Goal: Task Accomplishment & Management: Complete application form

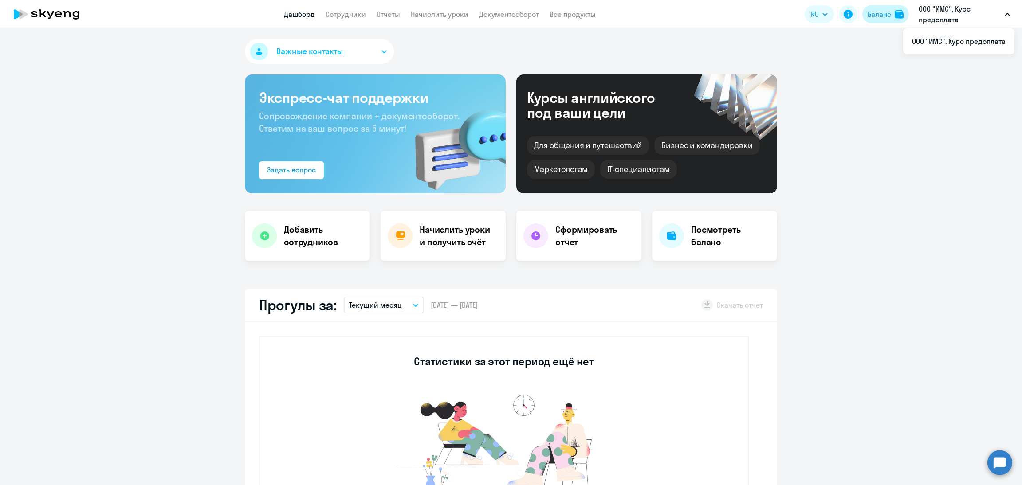
click at [883, 21] on button "Баланс" at bounding box center [885, 14] width 47 height 18
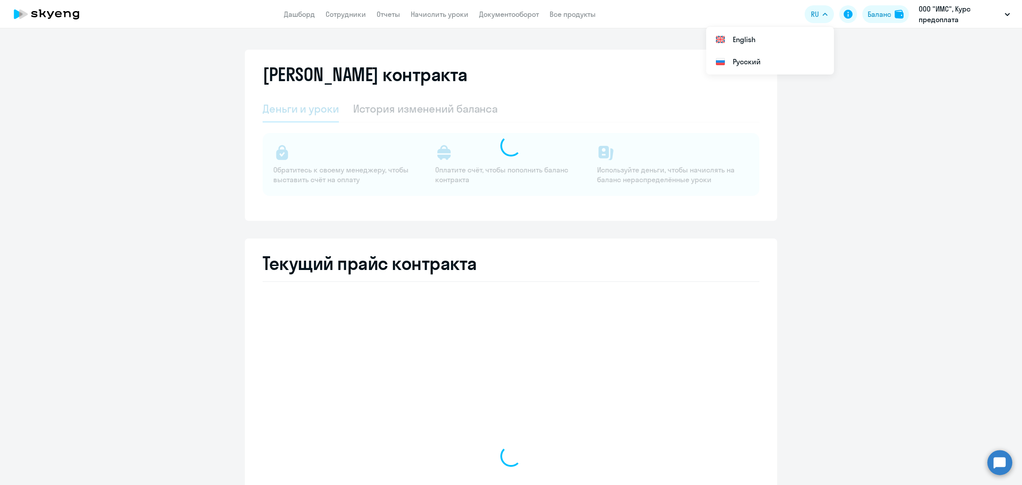
select select "english_adult_not_native_speaker"
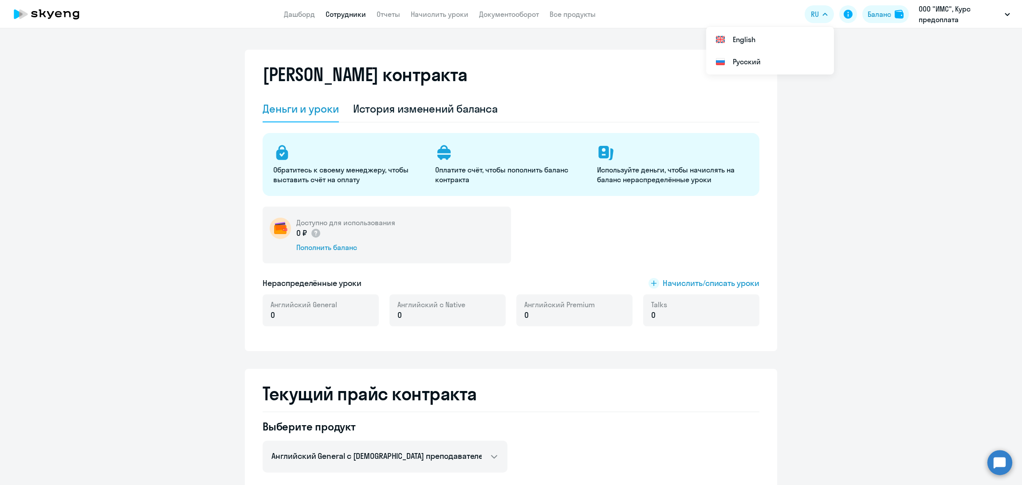
click at [355, 14] on link "Сотрудники" at bounding box center [346, 14] width 40 height 9
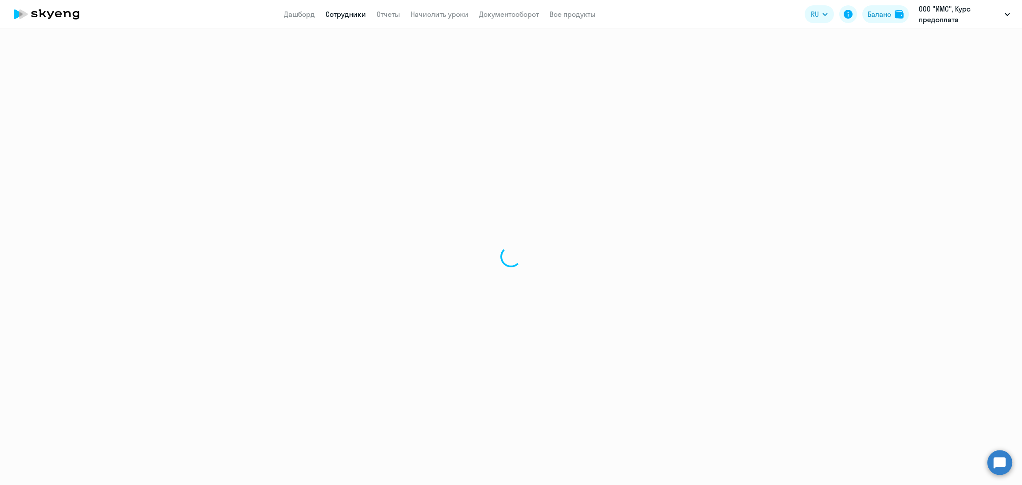
select select "30"
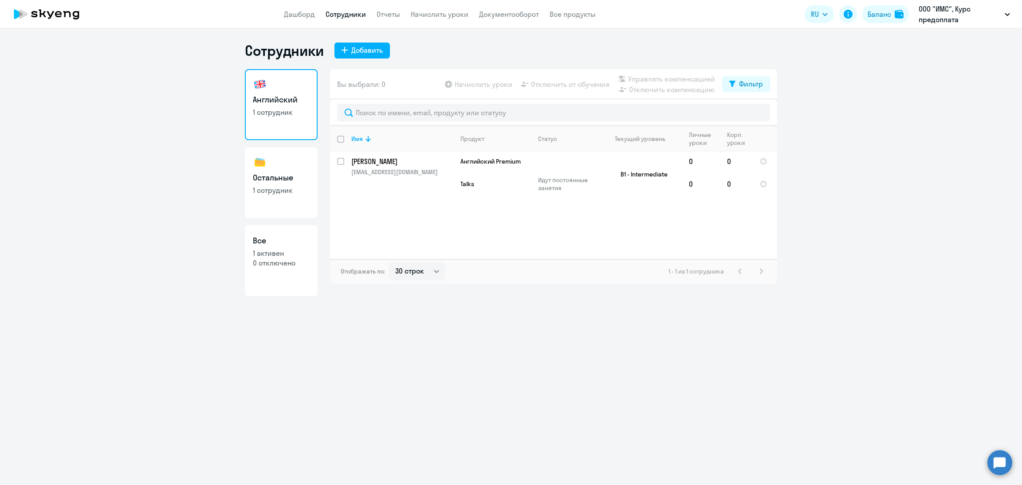
click at [294, 194] on p "1 сотрудник" at bounding box center [281, 190] width 57 height 10
select select "30"
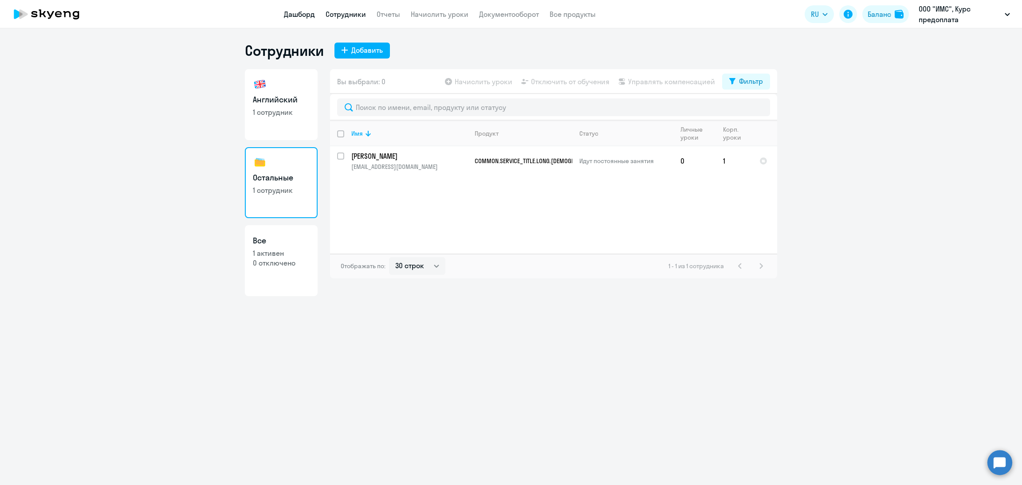
click at [292, 14] on link "Дашборд" at bounding box center [299, 14] width 31 height 9
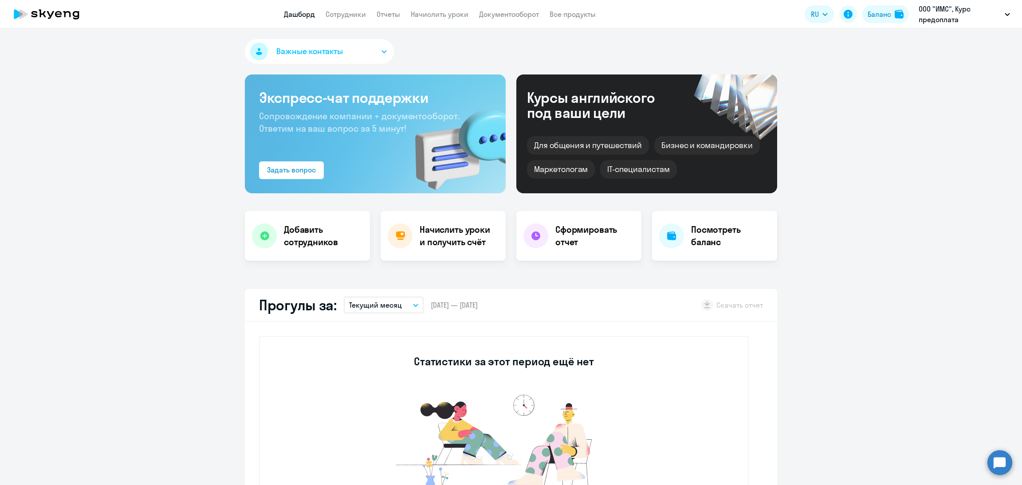
select select "30"
click at [437, 242] on h4 "Начислить уроки и получить счёт" at bounding box center [458, 236] width 77 height 25
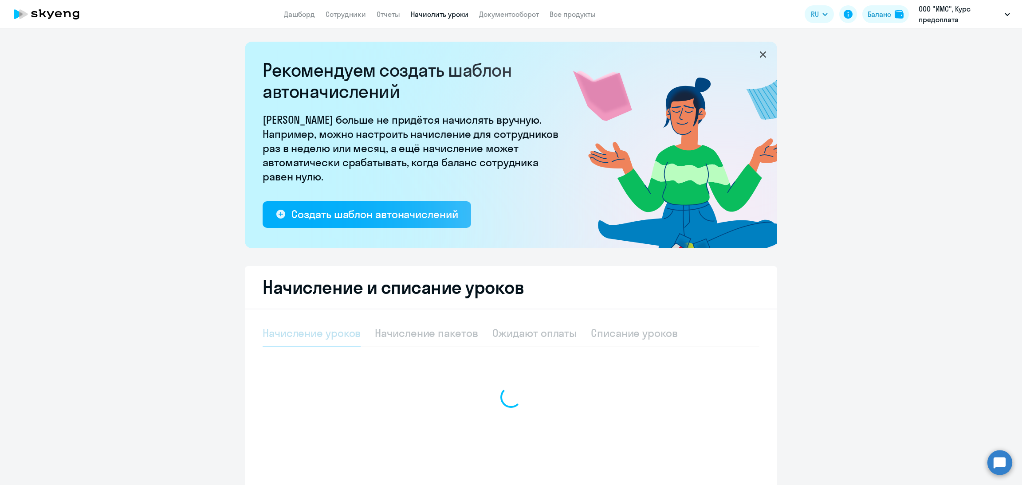
select select "10"
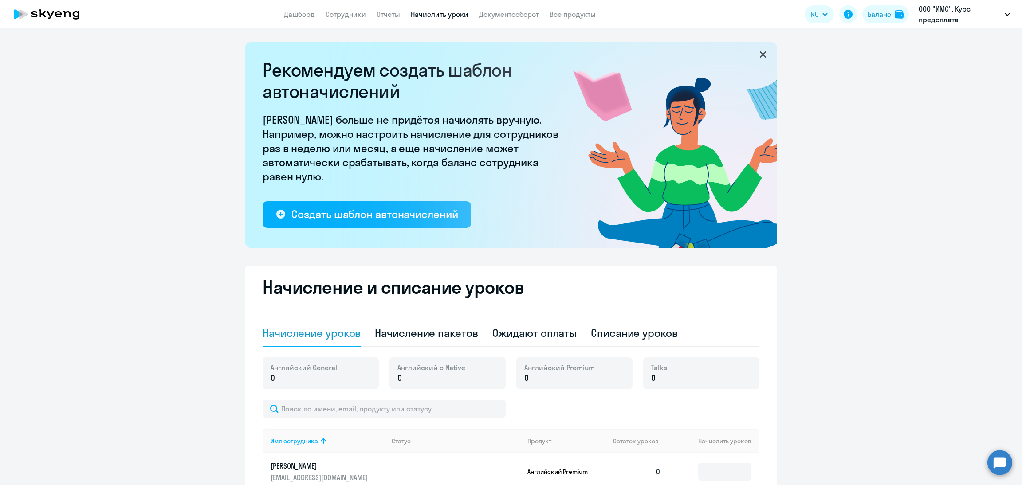
scroll to position [133, 0]
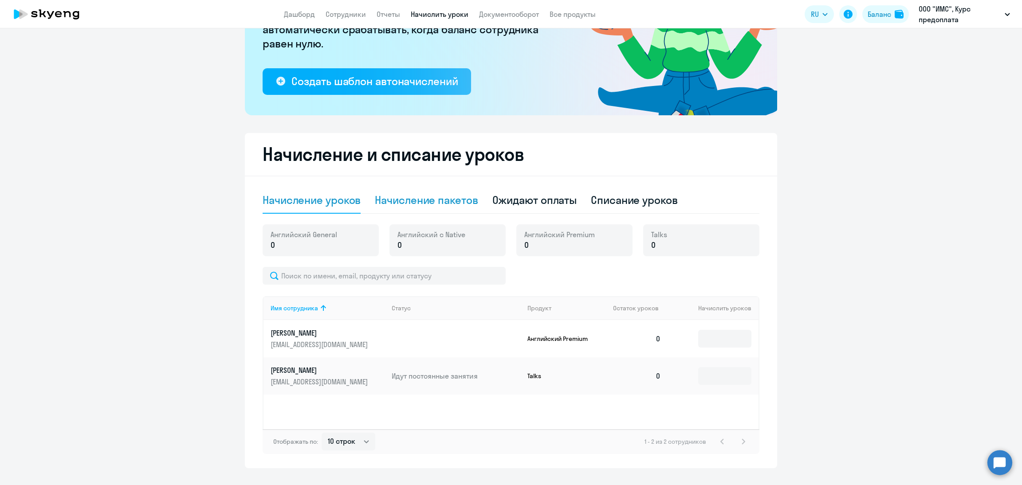
click at [444, 200] on div "Начисление пакетов" at bounding box center [426, 200] width 103 height 14
select select "10"
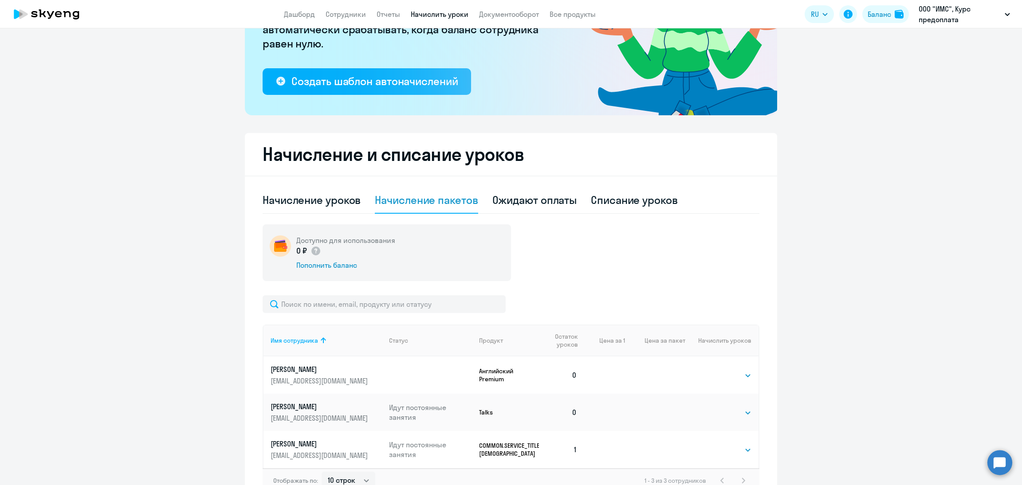
scroll to position [190, 0]
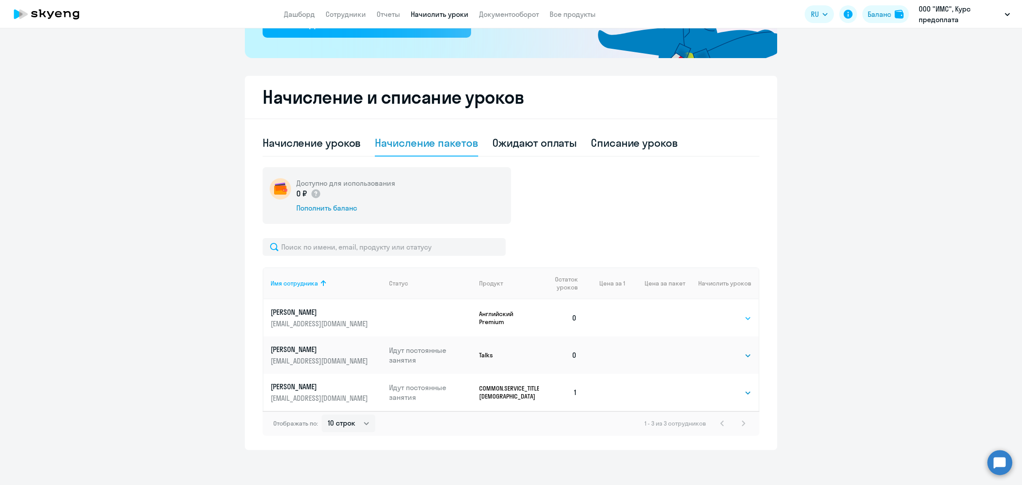
click at [728, 322] on select "Выбрать 4 8 16 32 64 96 128" at bounding box center [733, 318] width 36 height 11
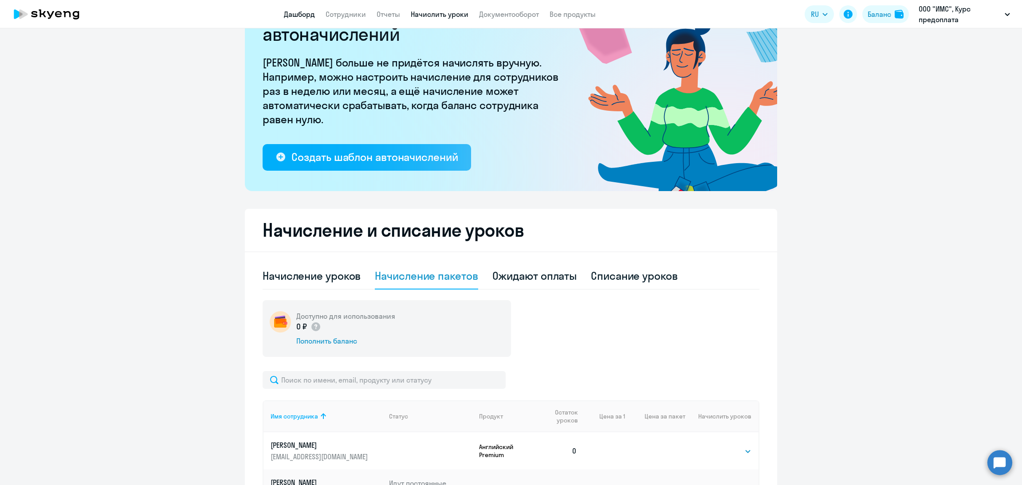
click at [313, 17] on link "Дашборд" at bounding box center [299, 14] width 31 height 9
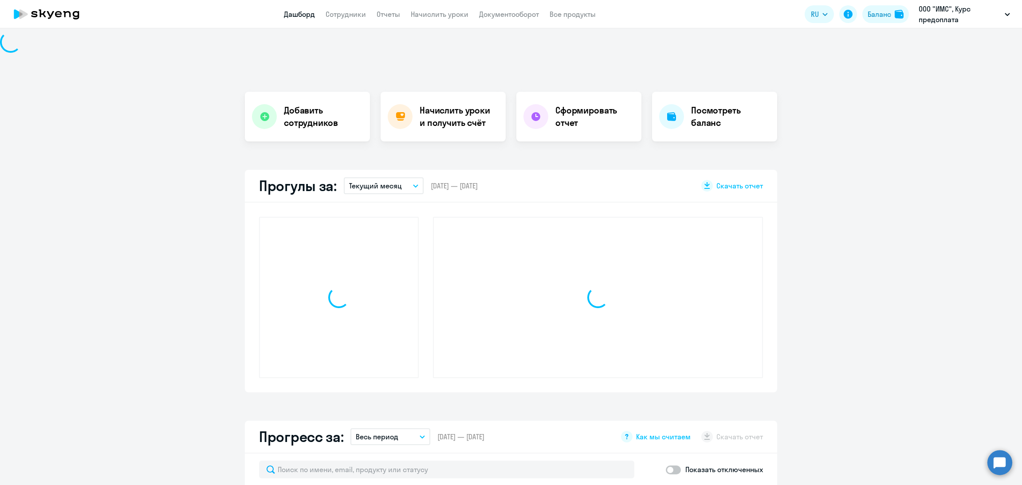
scroll to position [119, 0]
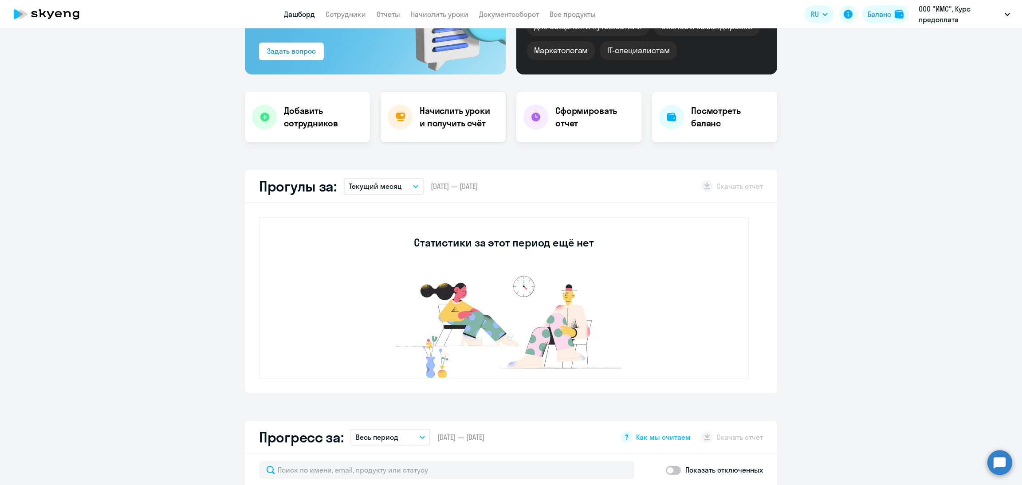
click at [459, 124] on h4 "Начислить уроки и получить счёт" at bounding box center [458, 117] width 77 height 25
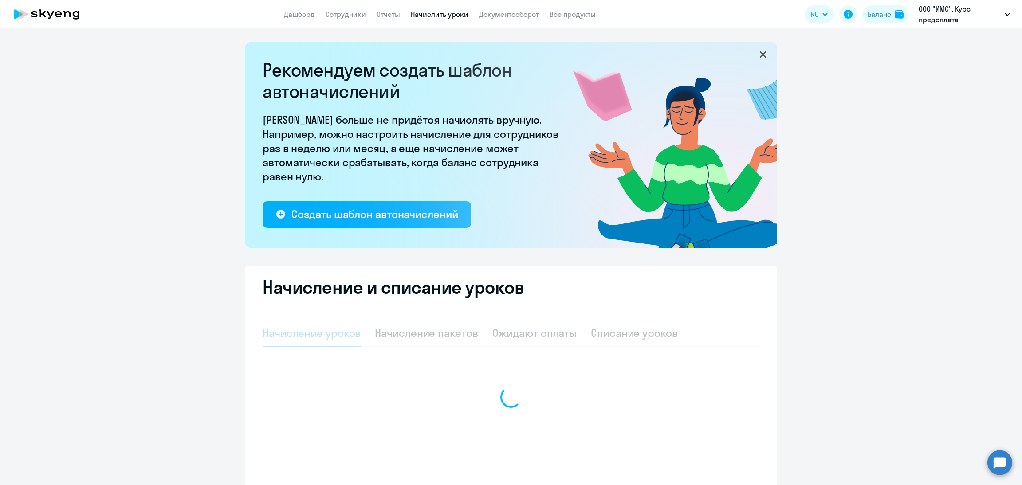
select select "10"
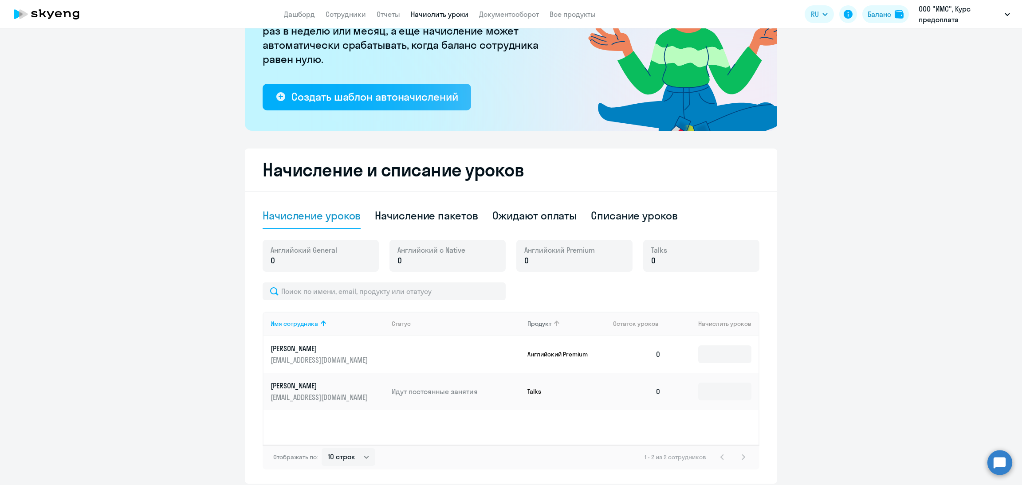
scroll to position [133, 0]
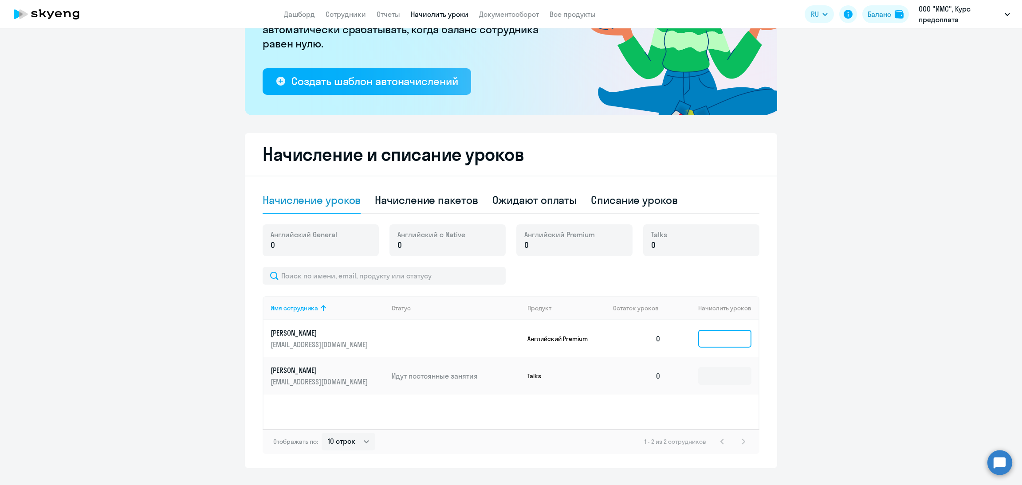
click at [708, 331] on input at bounding box center [724, 339] width 53 height 18
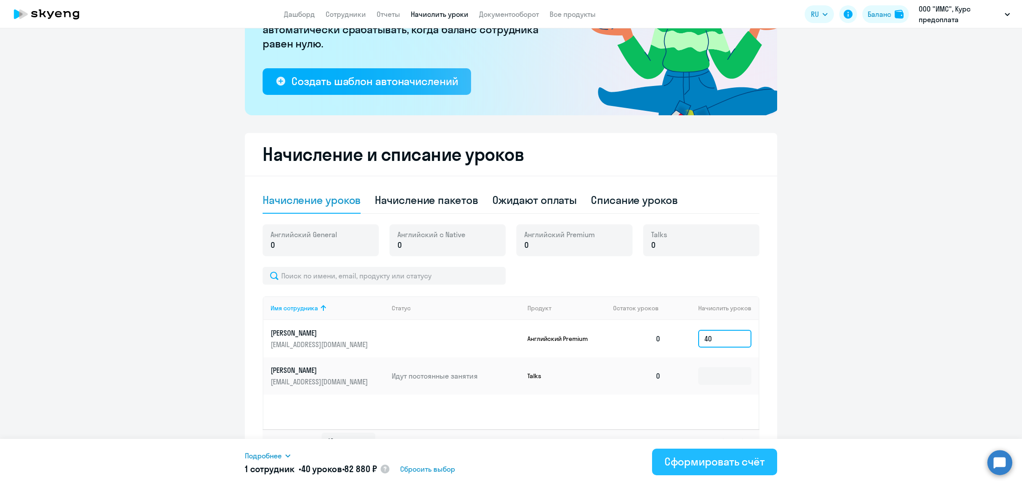
type input "40"
click at [705, 466] on div "Сформировать счёт" at bounding box center [714, 462] width 100 height 14
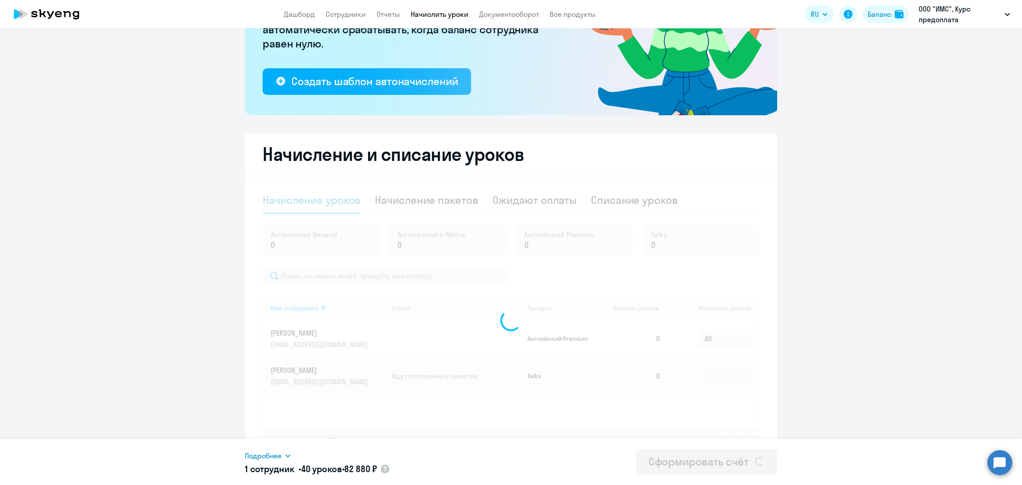
scroll to position [151, 0]
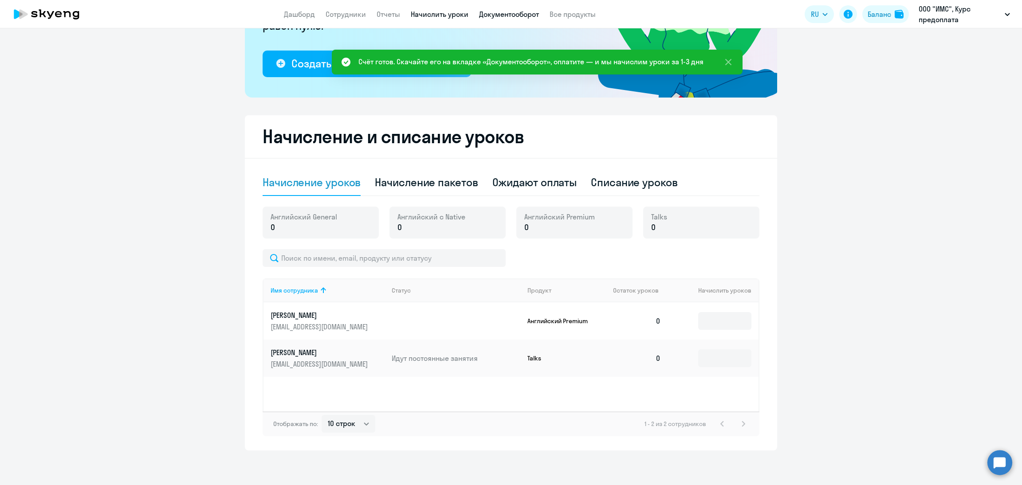
click at [512, 18] on link "Документооборот" at bounding box center [509, 14] width 60 height 9
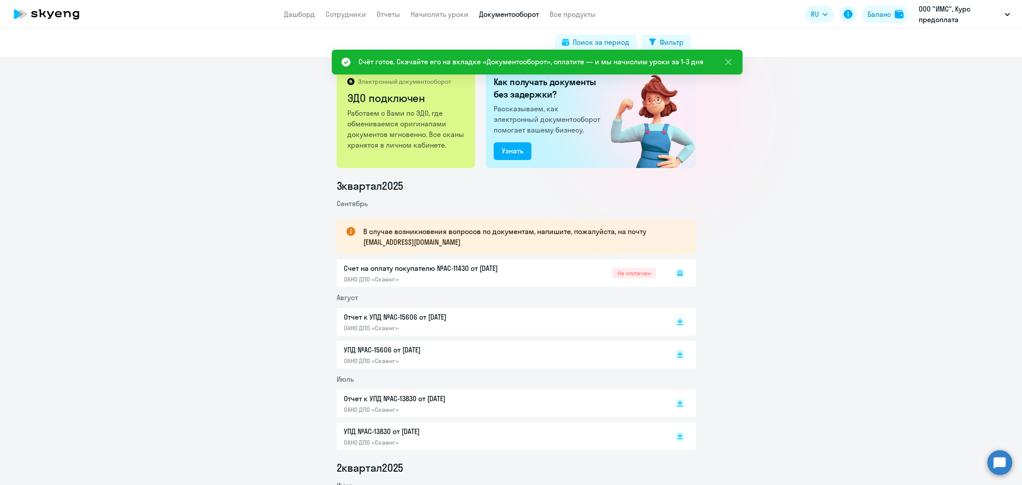
click at [677, 272] on icon at bounding box center [679, 273] width 5 height 5
click at [677, 275] on icon at bounding box center [679, 273] width 5 height 5
click at [675, 274] on icon at bounding box center [680, 273] width 11 height 11
click at [675, 276] on rect at bounding box center [680, 273] width 11 height 11
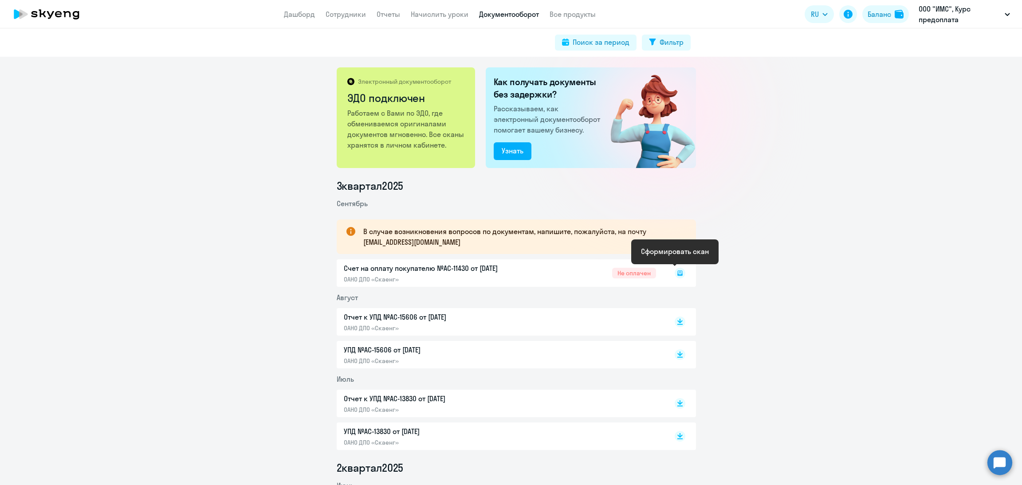
click at [675, 276] on rect at bounding box center [680, 273] width 11 height 11
click at [677, 275] on icon at bounding box center [679, 273] width 5 height 5
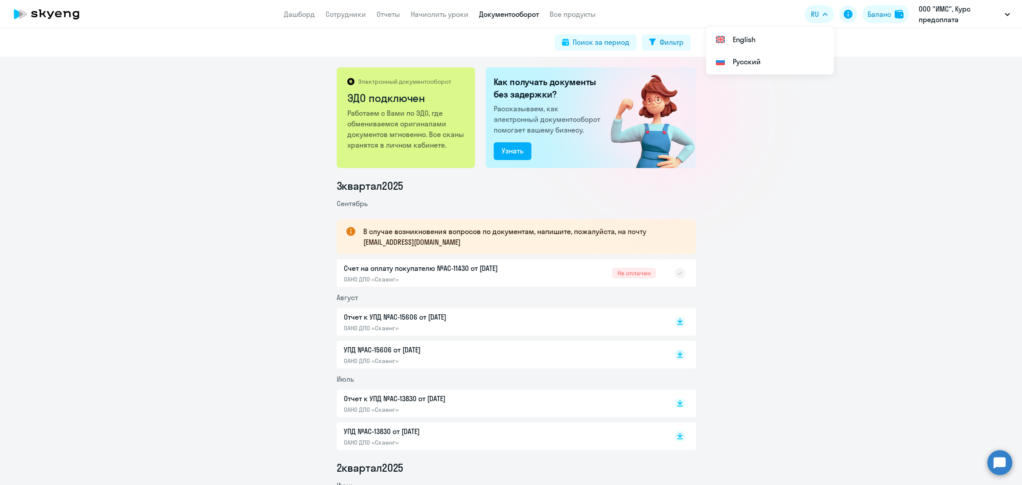
click at [504, 16] on link "Документооборот" at bounding box center [509, 14] width 60 height 9
drag, startPoint x: 524, startPoint y: 11, endPoint x: 530, endPoint y: 16, distance: 8.2
click at [524, 10] on link "Документооборот" at bounding box center [509, 14] width 60 height 9
click at [464, 11] on link "Начислить уроки" at bounding box center [440, 14] width 58 height 9
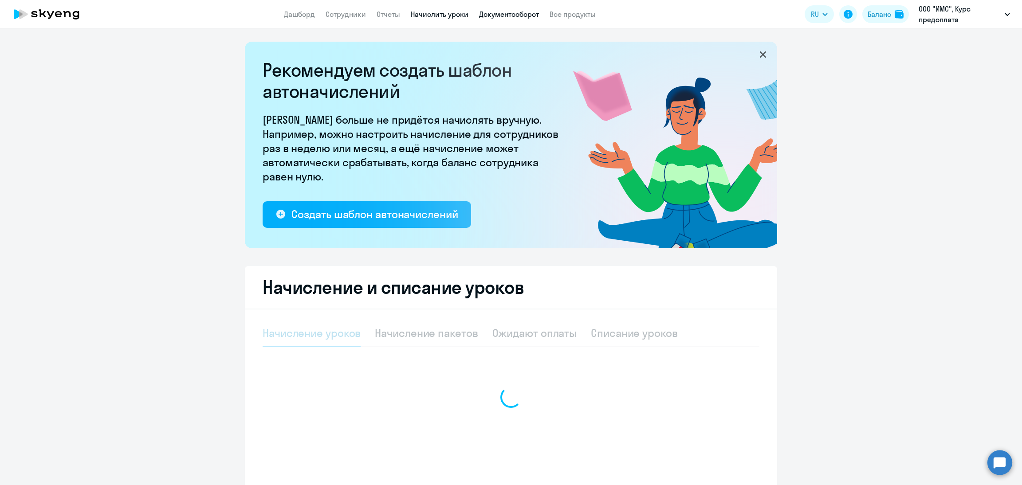
select select "10"
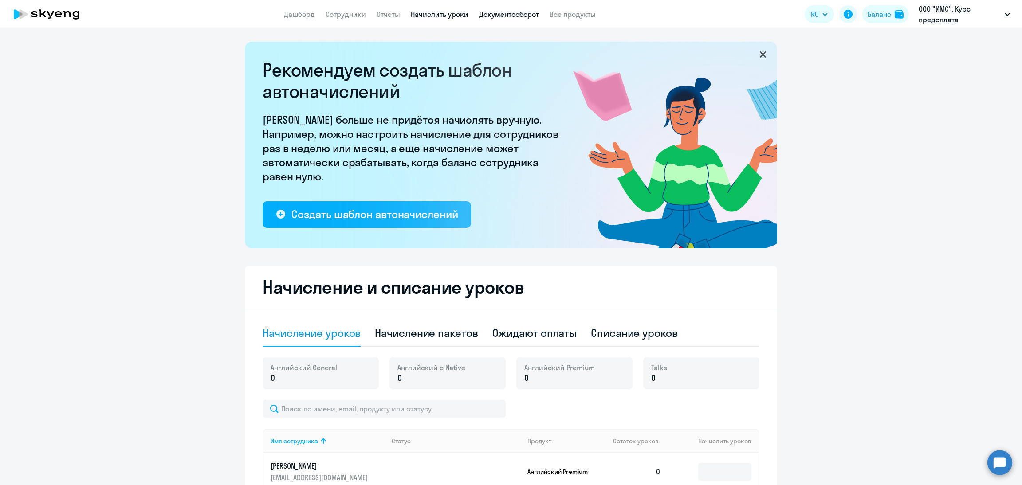
click at [526, 12] on link "Документооборот" at bounding box center [509, 14] width 60 height 9
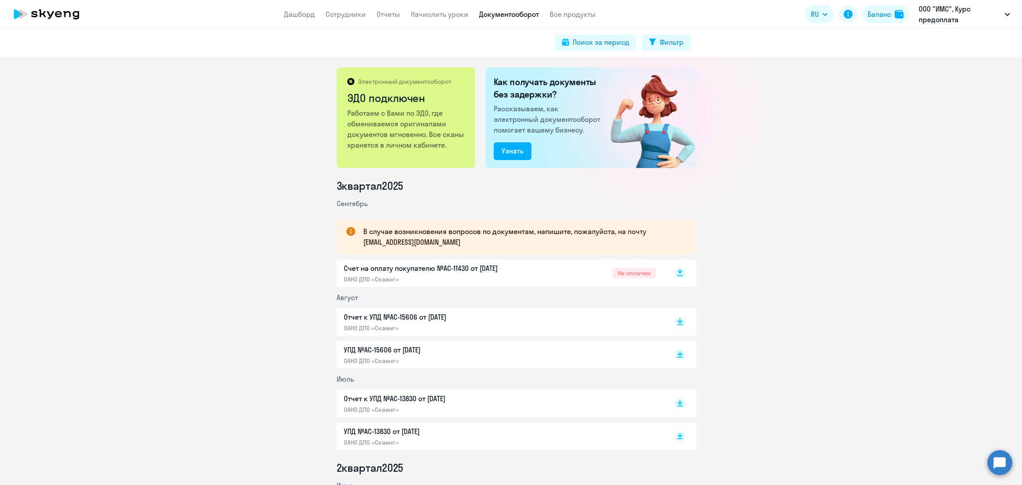
click at [677, 272] on icon at bounding box center [679, 271] width 5 height 4
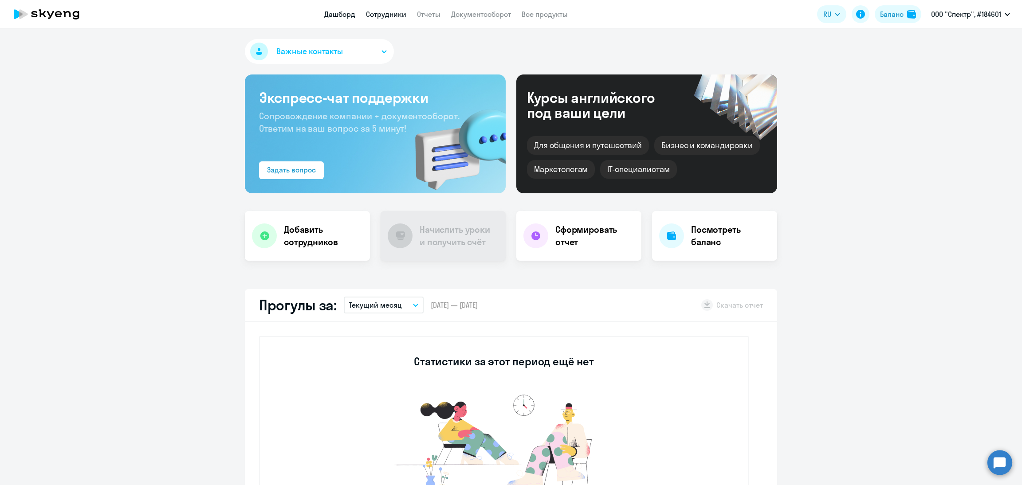
click at [393, 18] on link "Сотрудники" at bounding box center [386, 14] width 40 height 9
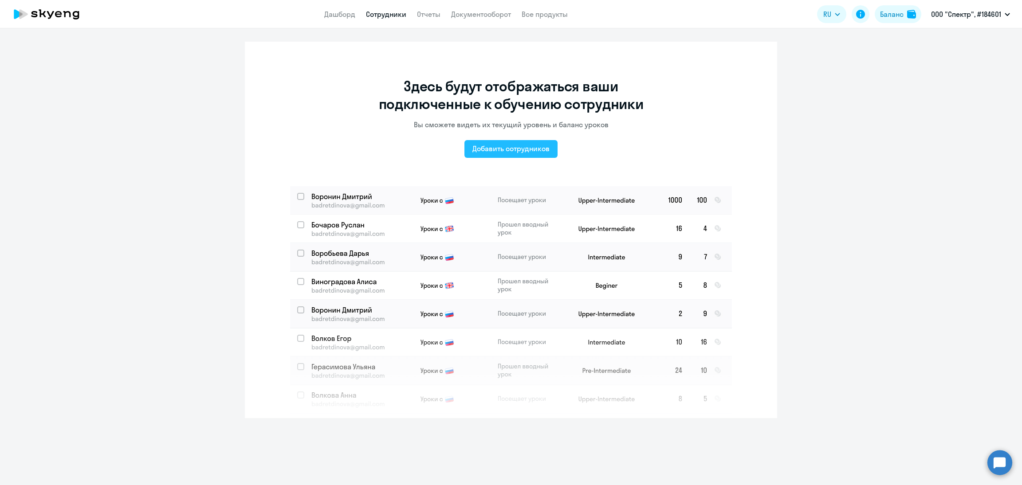
click at [497, 143] on div "Добавить сотрудников" at bounding box center [510, 148] width 77 height 11
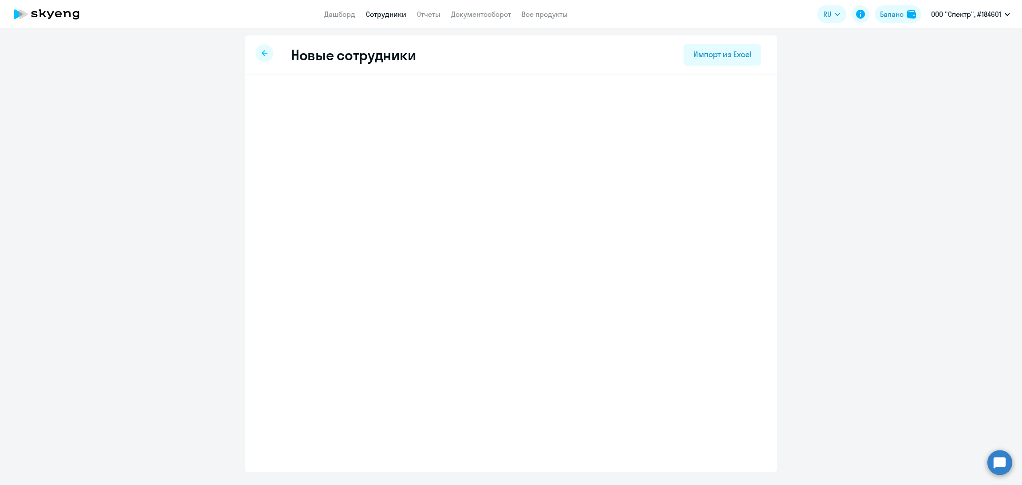
select select "english_adult_not_native_speaker"
select select "3"
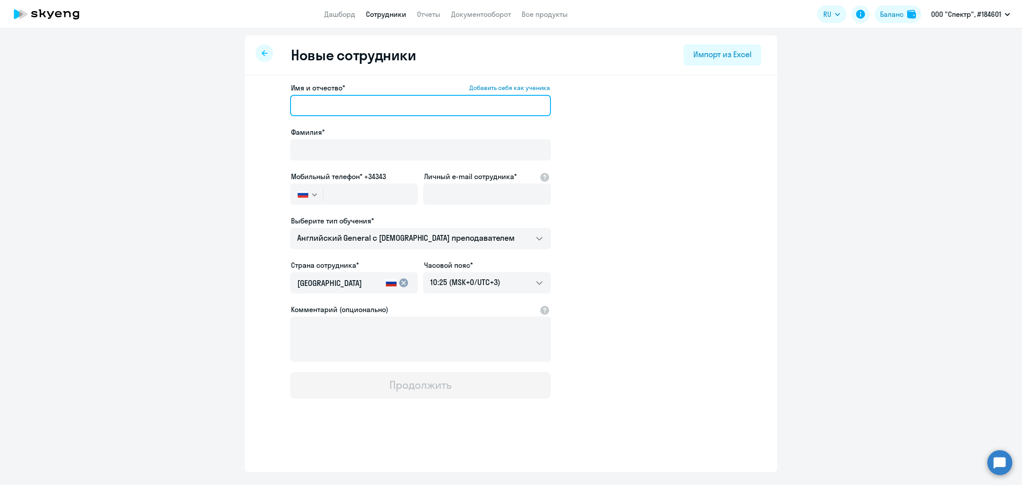
click at [361, 102] on input "Имя и отчество* Добавить себя как ученика" at bounding box center [420, 105] width 261 height 21
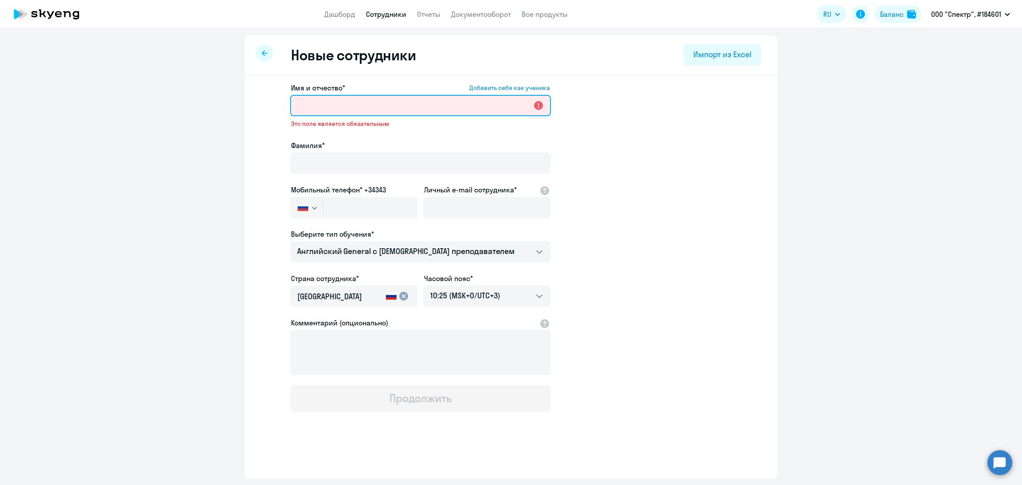
paste input "[PERSON_NAME]"
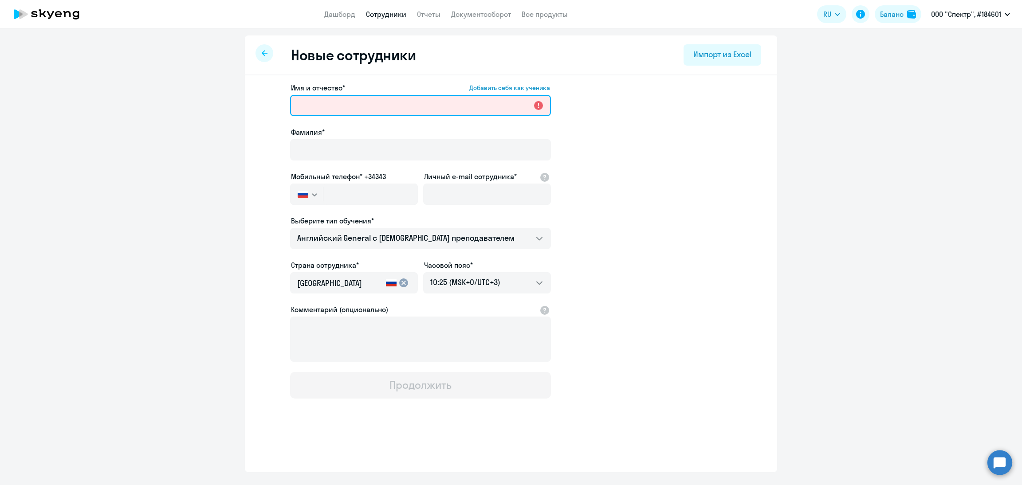
type input "[PERSON_NAME]"
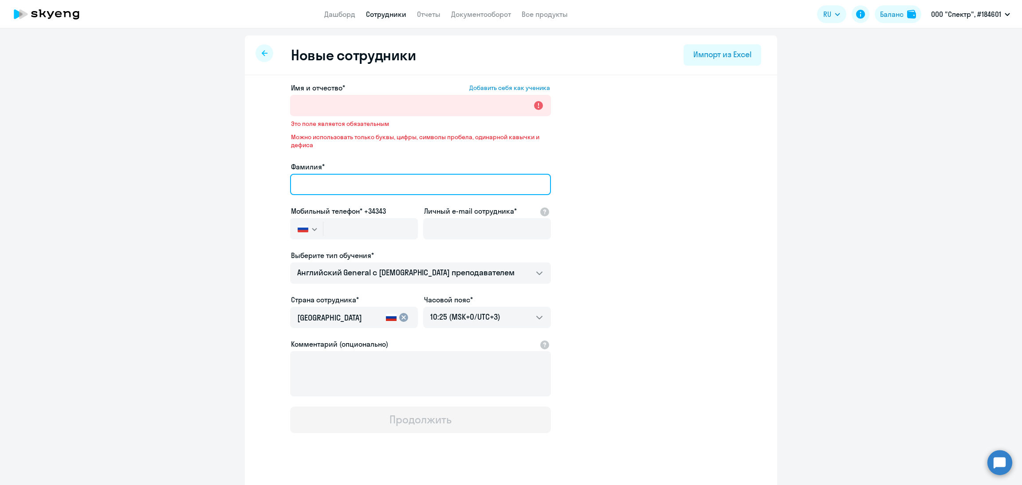
click at [351, 179] on input "Фамилия*" at bounding box center [420, 184] width 261 height 21
paste input "[PERSON_NAME]"
type input "[PERSON_NAME]"
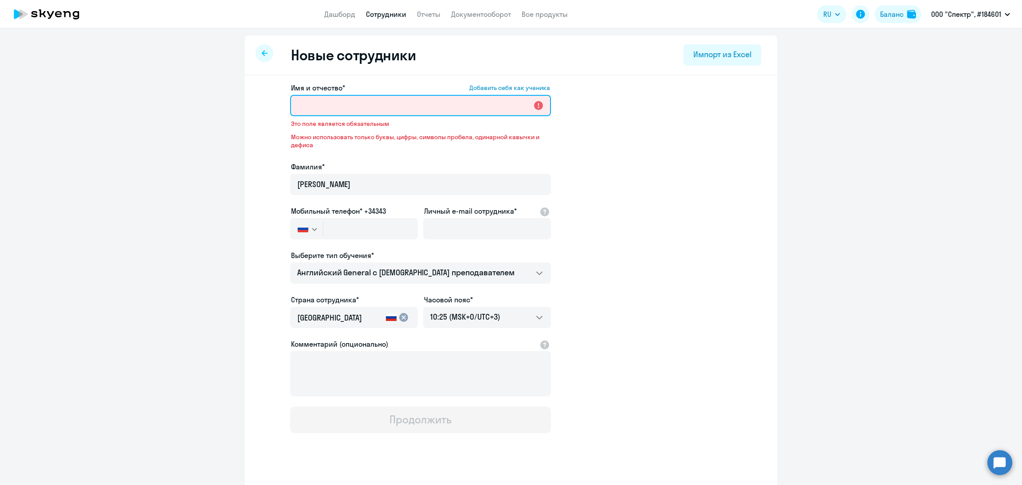
click at [355, 113] on input "Имя и отчество* Добавить себя как ученика" at bounding box center [420, 105] width 261 height 21
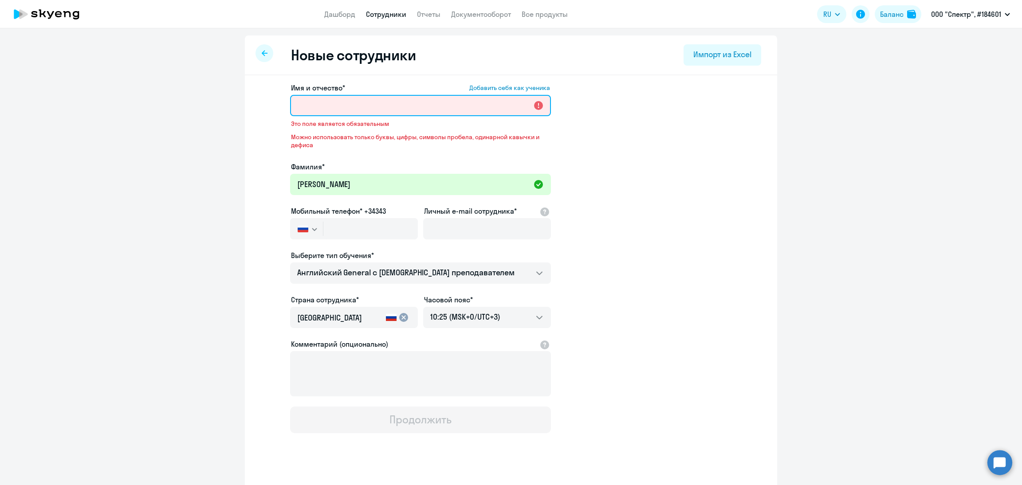
paste input "[PERSON_NAME]"
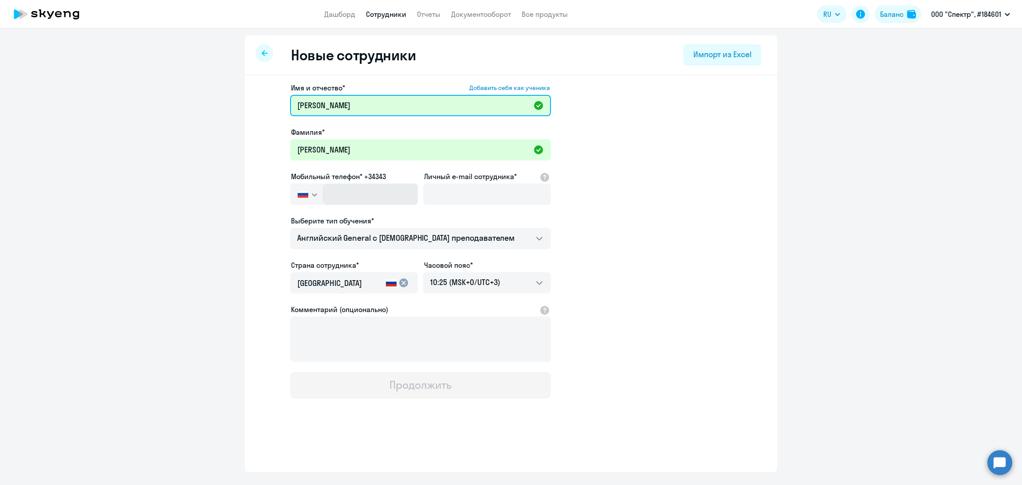
type input "[PERSON_NAME]"
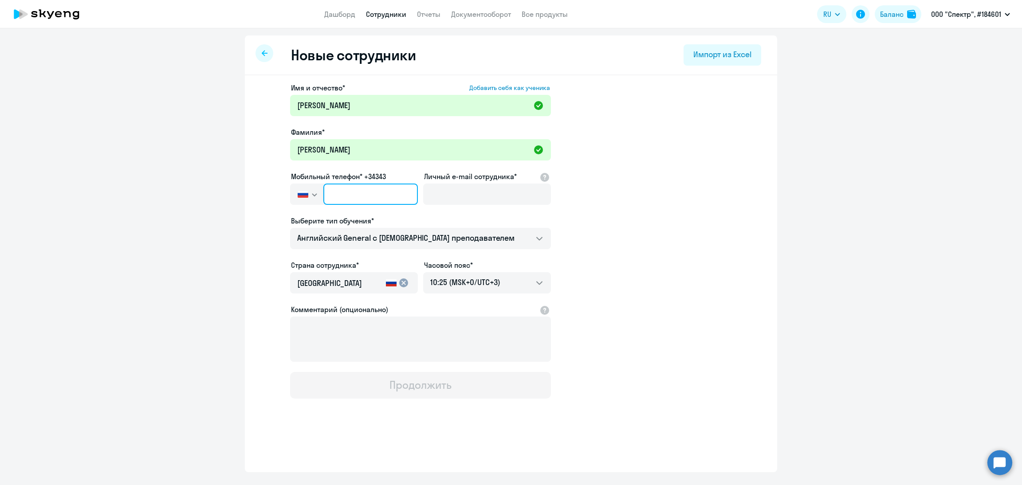
click at [332, 200] on input "text" at bounding box center [370, 194] width 94 height 21
paste input "[PHONE_NUMBER]"
type input "[PHONE_NUMBER]"
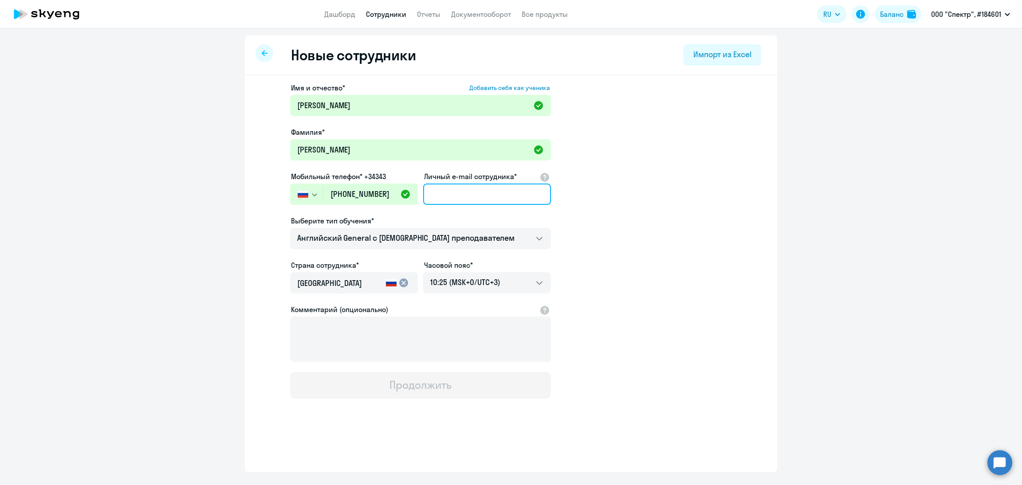
click at [460, 193] on input "Личный e-mail сотрудника*" at bounding box center [487, 194] width 128 height 21
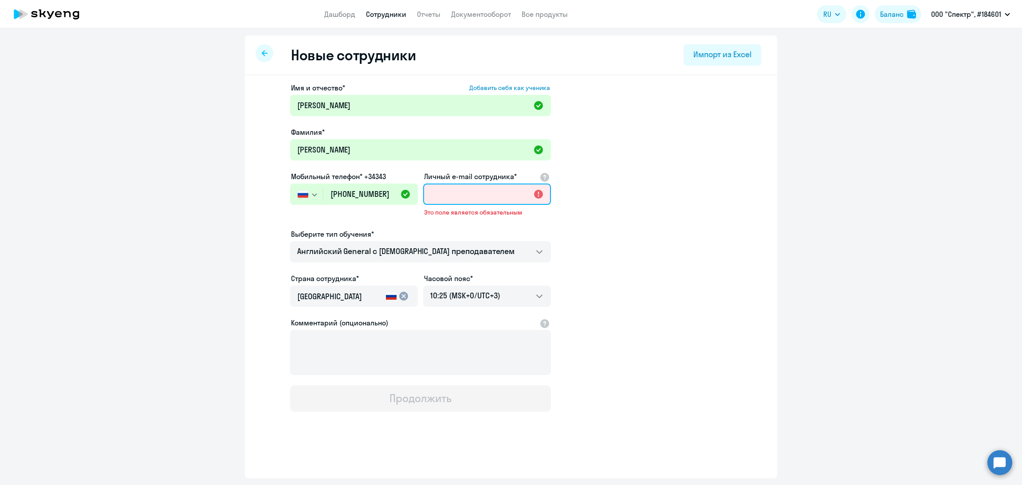
paste input "[EMAIL_ADDRESS][DOMAIN_NAME]"
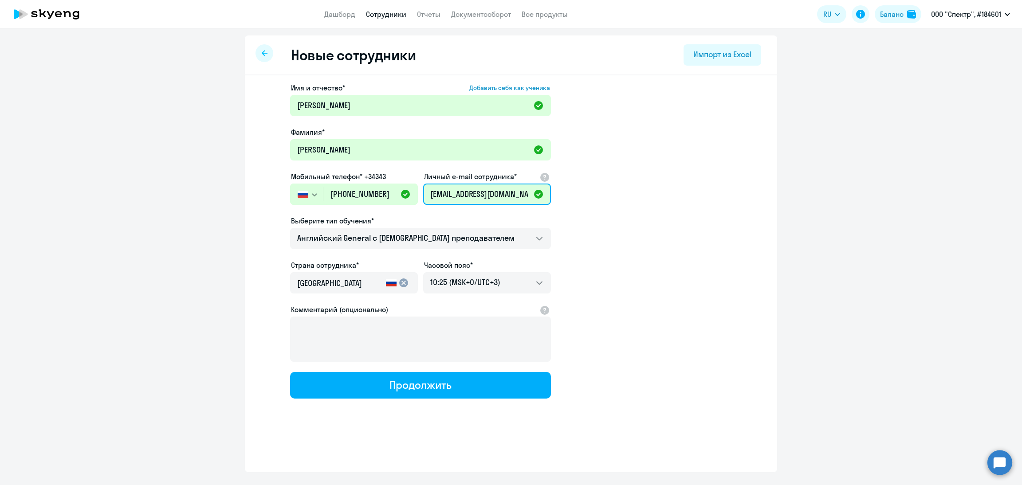
scroll to position [0, 14]
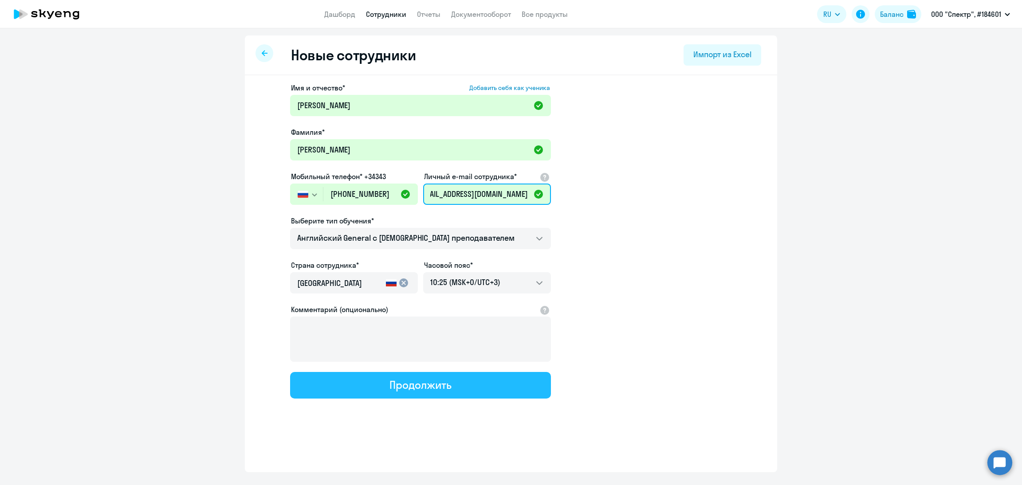
type input "[EMAIL_ADDRESS][DOMAIN_NAME]"
click at [414, 381] on div "Продолжить" at bounding box center [420, 385] width 62 height 14
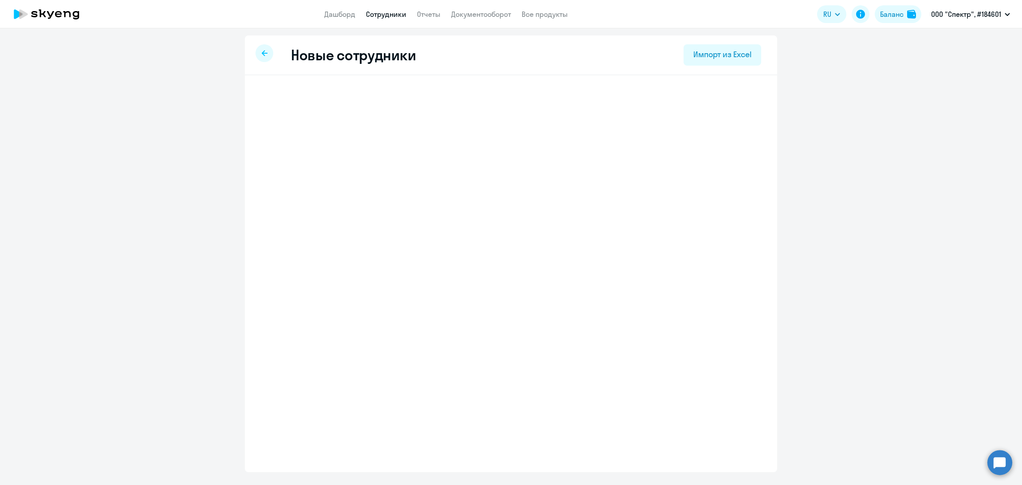
scroll to position [0, 0]
select select "english_adult_not_native_speaker"
select select "3"
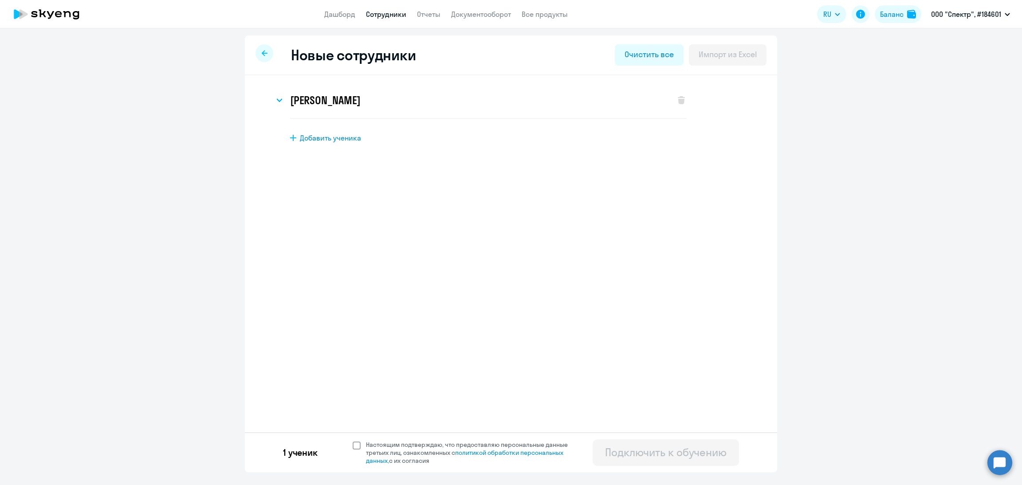
drag, startPoint x: 358, startPoint y: 444, endPoint x: 370, endPoint y: 446, distance: 12.5
click at [358, 444] on span at bounding box center [357, 446] width 8 height 8
click at [353, 441] on input "Настоящим подтверждаю, что предоставляю персональные данные третьих лиц, ознако…" at bounding box center [352, 440] width 0 height 0
checkbox input "true"
click at [641, 453] on div "Подключить к обучению" at bounding box center [666, 452] width 122 height 14
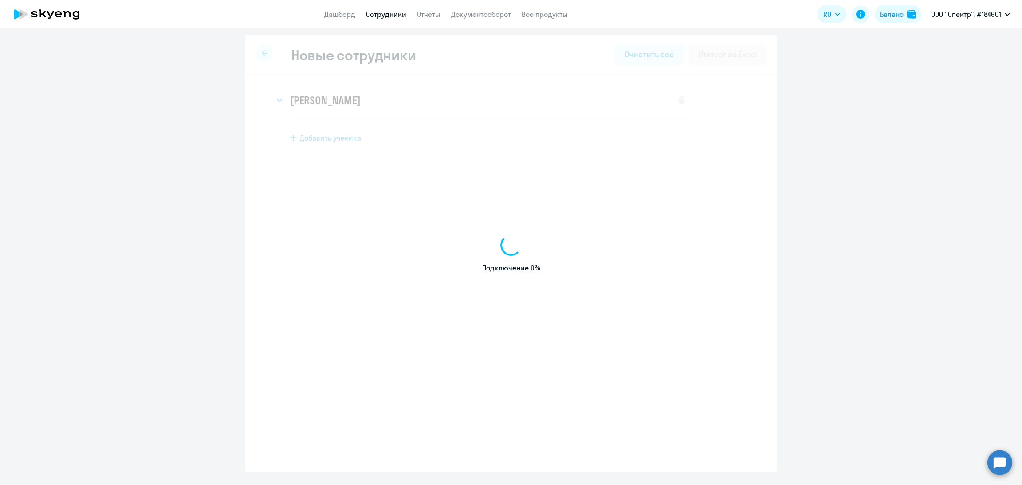
select select "english_adult_not_native_speaker"
select select "3"
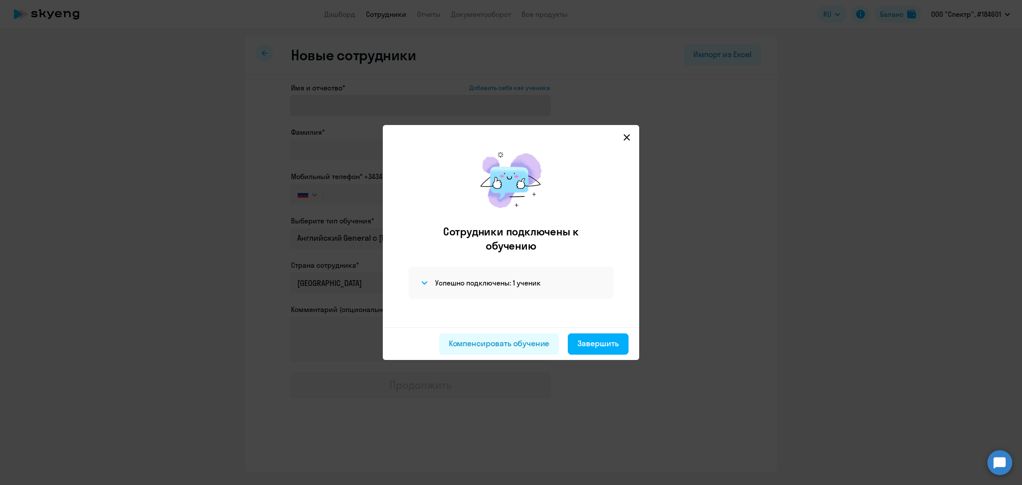
drag, startPoint x: 629, startPoint y: 137, endPoint x: 547, endPoint y: 110, distance: 86.0
click at [629, 136] on icon at bounding box center [626, 137] width 7 height 7
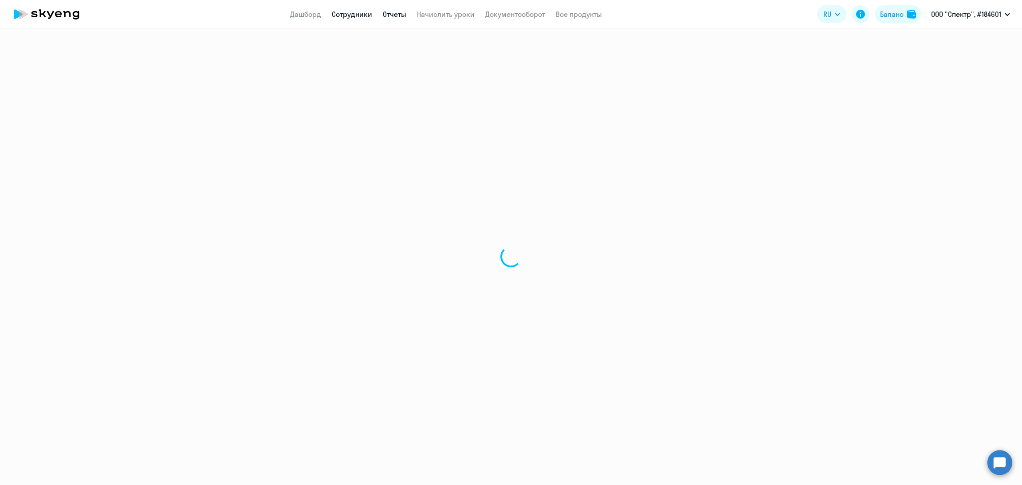
select select "30"
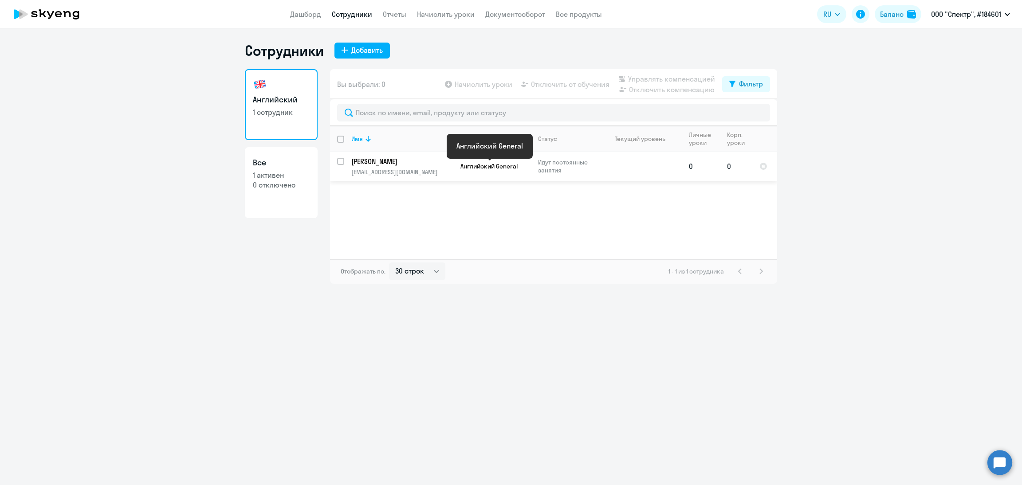
click at [471, 169] on span "Английский General" at bounding box center [488, 166] width 57 height 8
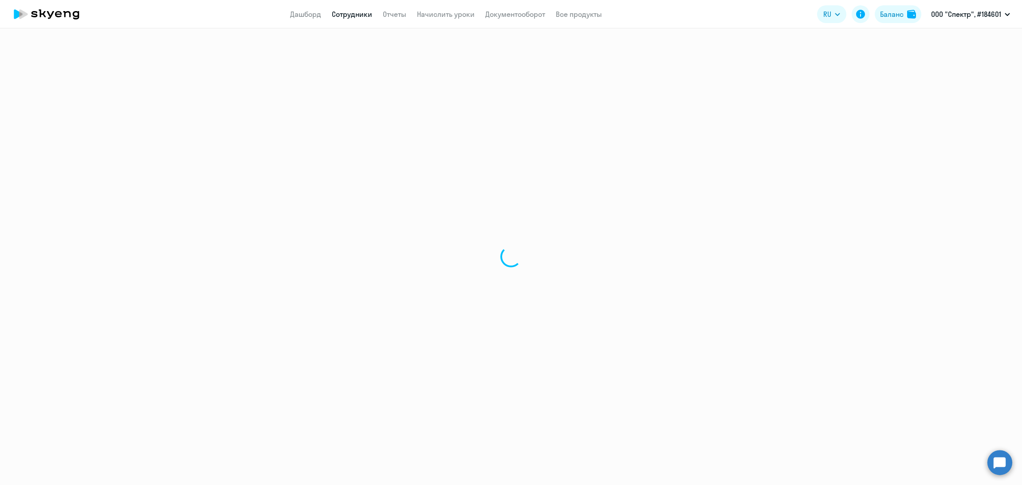
select select "english"
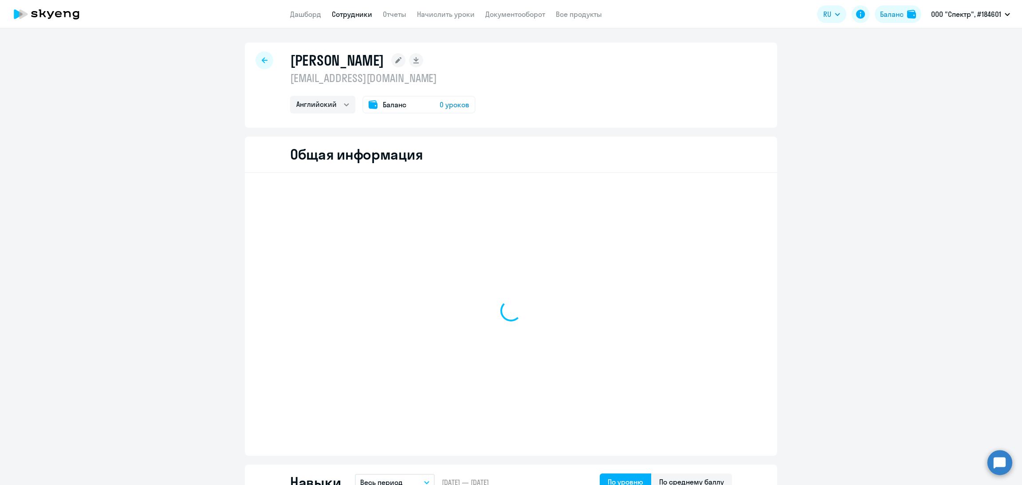
click at [403, 103] on div "Баланс 0 уроков" at bounding box center [418, 105] width 113 height 18
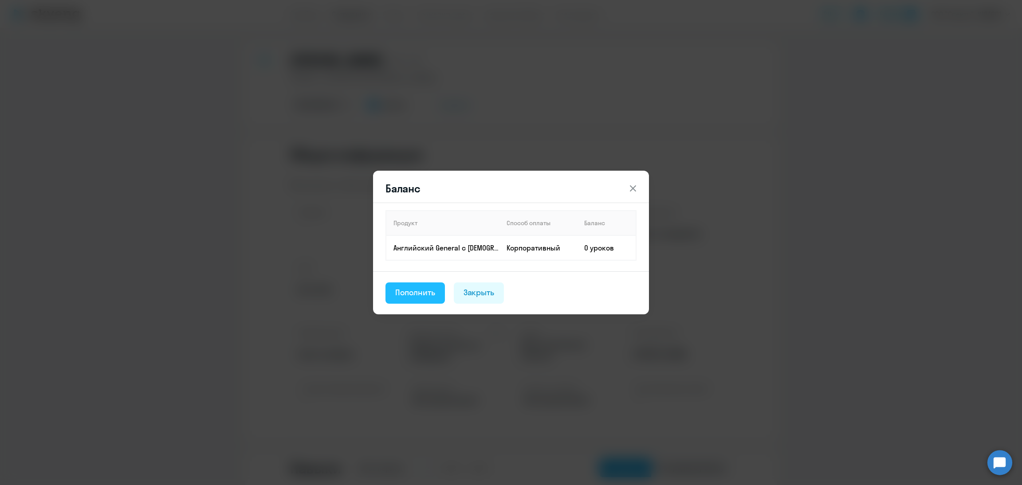
click at [424, 296] on div "Пополнить" at bounding box center [415, 293] width 40 height 12
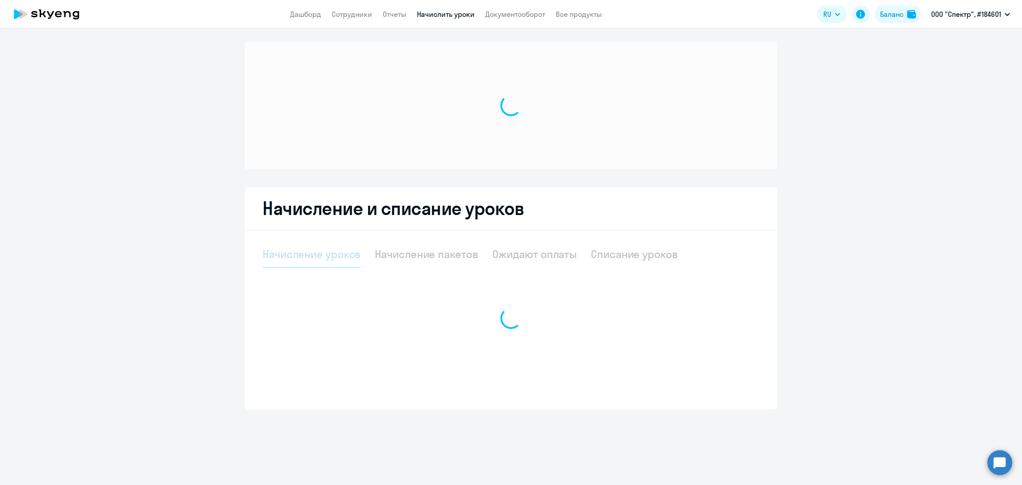
select select "10"
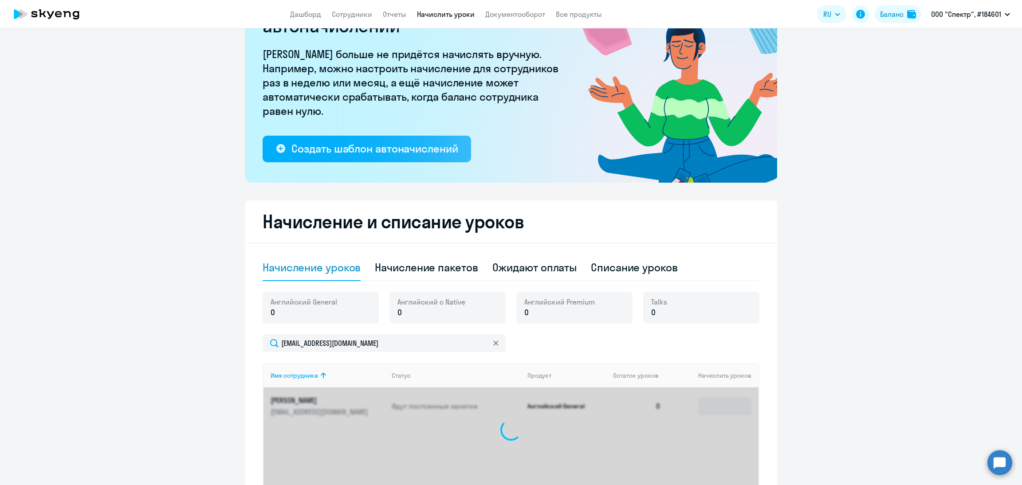
scroll to position [67, 0]
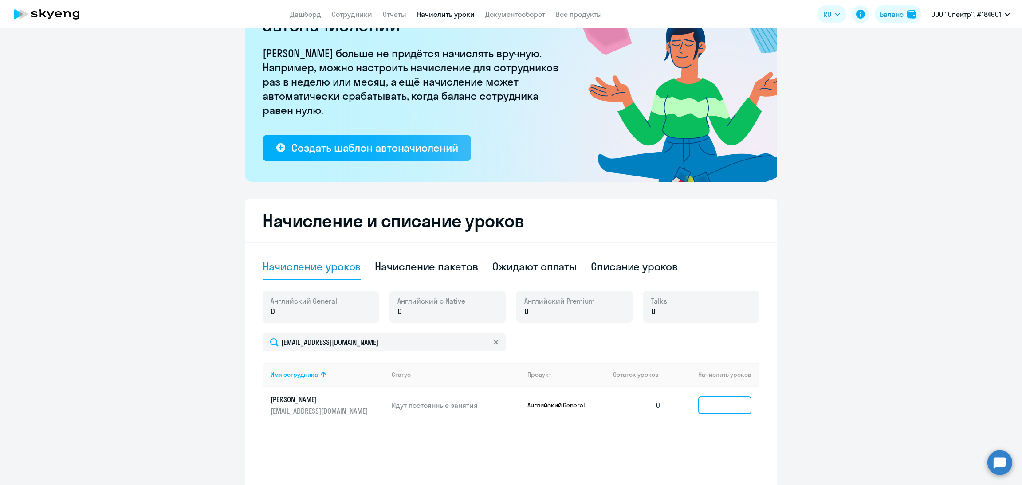
click at [712, 400] on input at bounding box center [724, 406] width 53 height 18
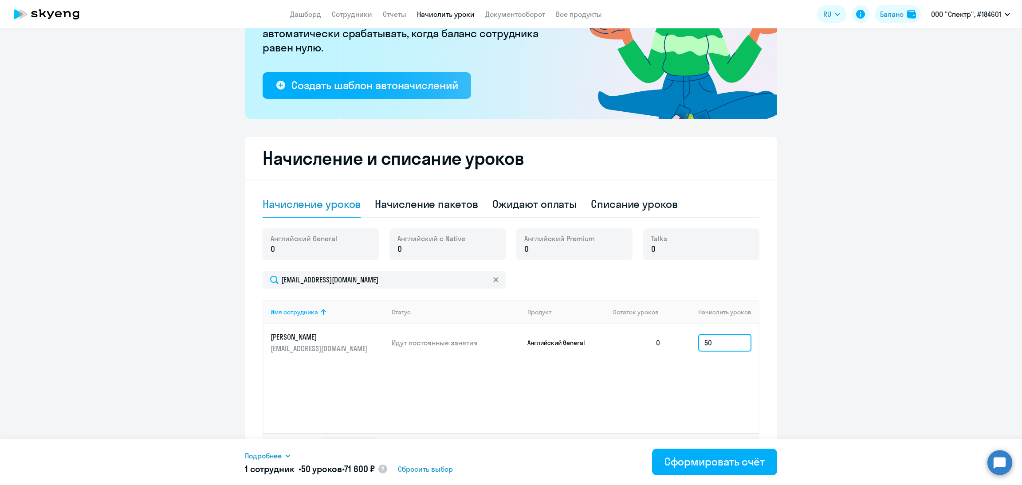
scroll to position [151, 0]
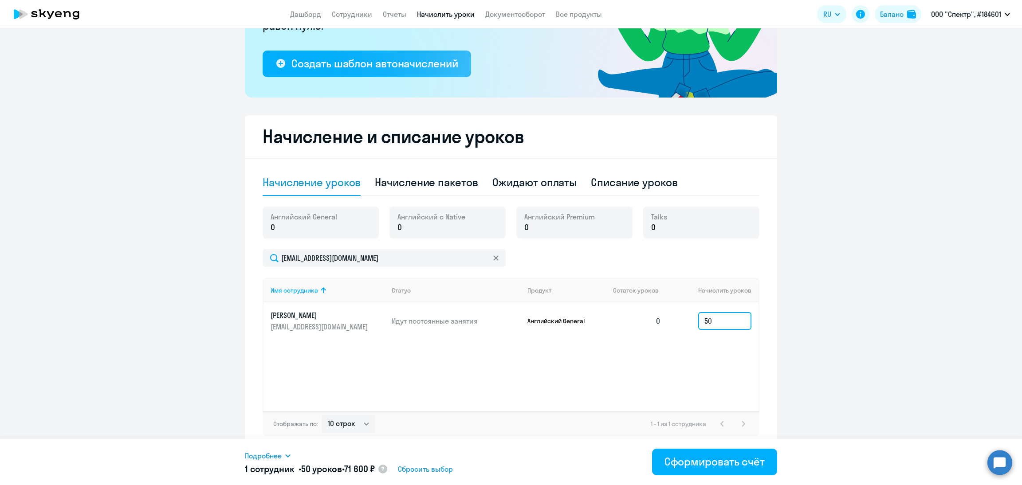
drag, startPoint x: 712, startPoint y: 318, endPoint x: 674, endPoint y: 323, distance: 37.7
click at [674, 323] on td "50" at bounding box center [713, 321] width 90 height 37
paste input "35"
type input "35"
click at [700, 465] on div "Сформировать счёт" at bounding box center [714, 462] width 100 height 14
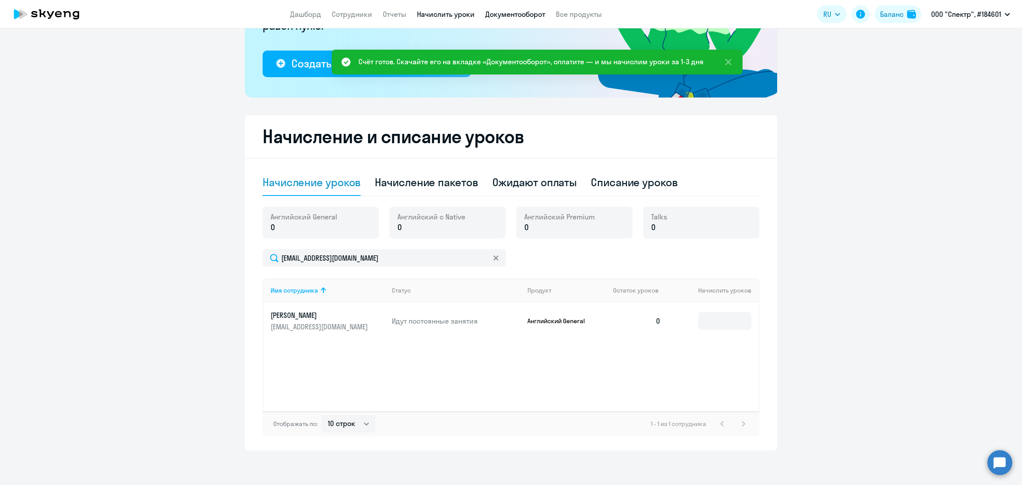
click at [523, 11] on link "Документооборот" at bounding box center [515, 14] width 60 height 9
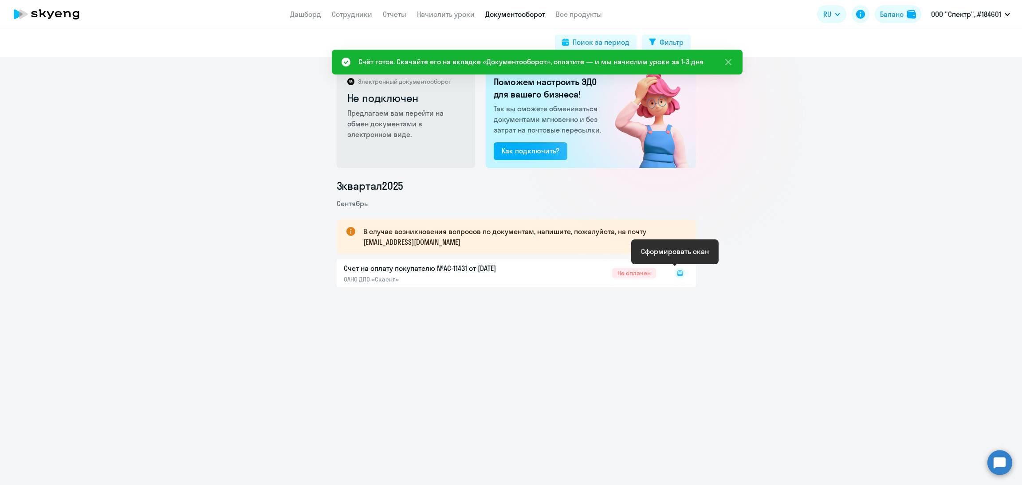
click at [675, 271] on rect at bounding box center [680, 273] width 11 height 11
click at [677, 273] on rect at bounding box center [680, 273] width 11 height 11
click at [678, 273] on icon at bounding box center [679, 273] width 3 height 0
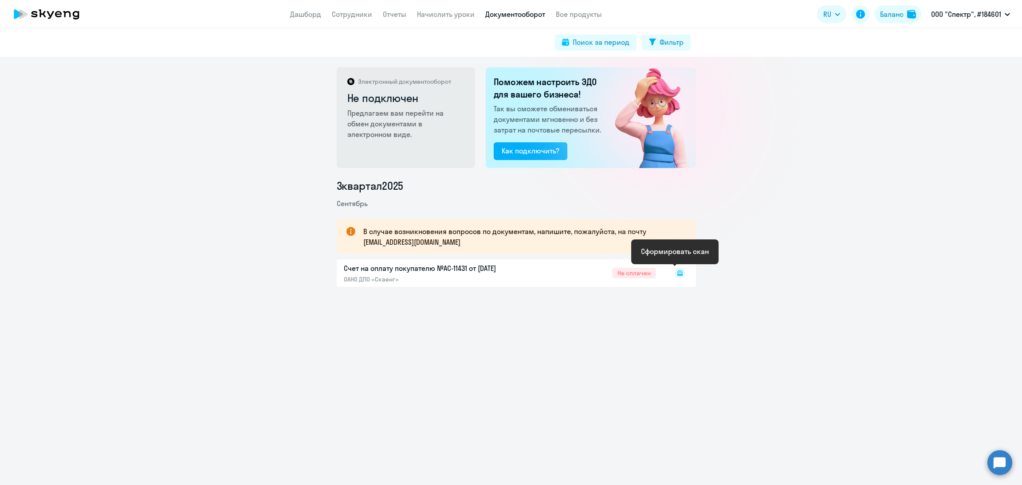
click at [678, 273] on icon at bounding box center [679, 273] width 3 height 0
click at [677, 275] on icon at bounding box center [679, 273] width 5 height 5
click at [678, 274] on rect at bounding box center [680, 273] width 11 height 11
click at [677, 275] on icon at bounding box center [679, 275] width 5 height 1
